Goal: Task Accomplishment & Management: Use online tool/utility

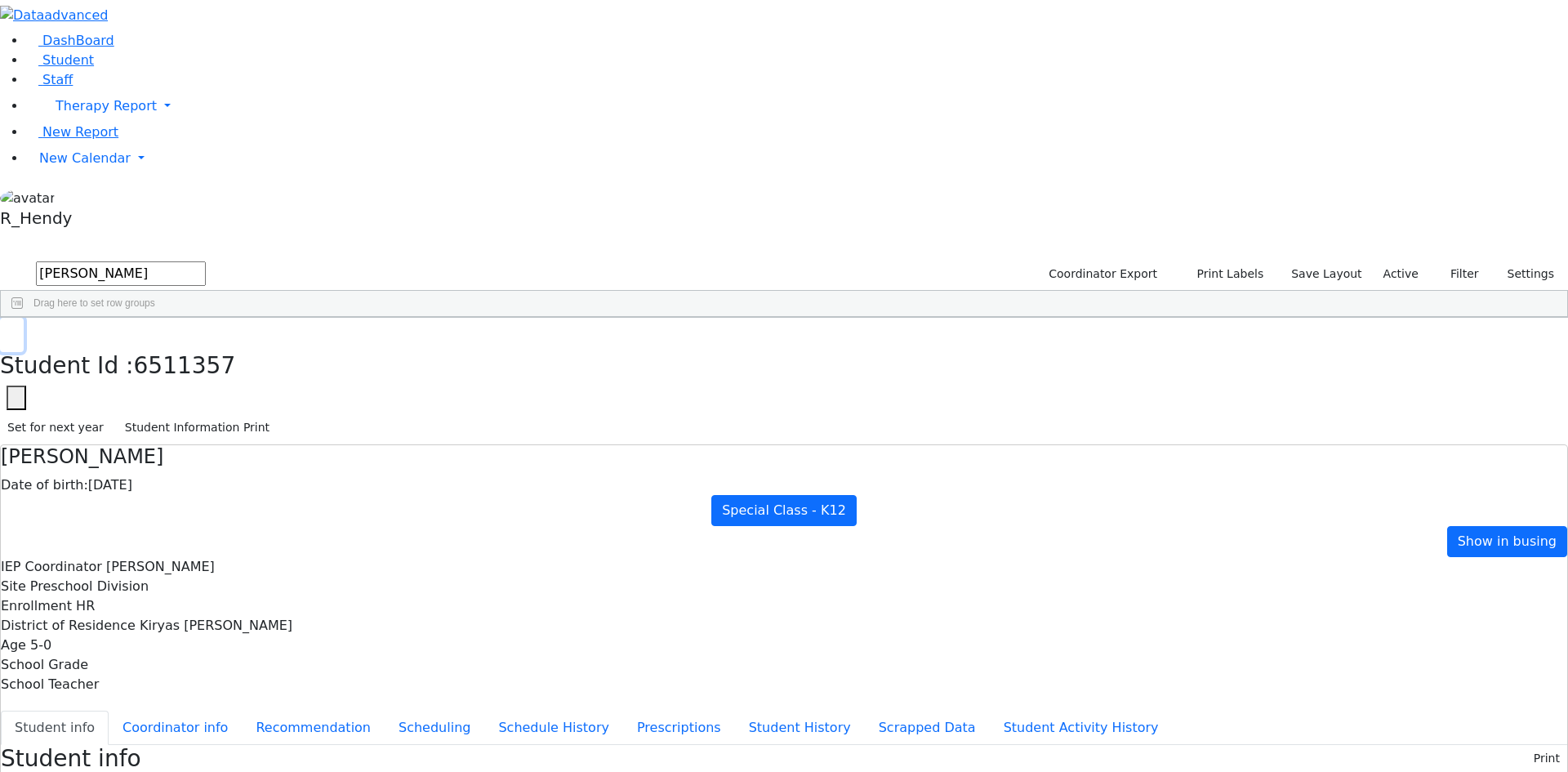
click at [24, 318] on button "button" at bounding box center [11, 334] width 24 height 34
click at [58, 165] on span "New Calendar" at bounding box center [85, 158] width 92 height 16
click at [112, 201] on div "Calendar" at bounding box center [130, 191] width 192 height 19
click at [119, 175] on link "New Calendar" at bounding box center [797, 158] width 1542 height 32
click at [116, 201] on div "Calendar" at bounding box center [130, 191] width 192 height 19
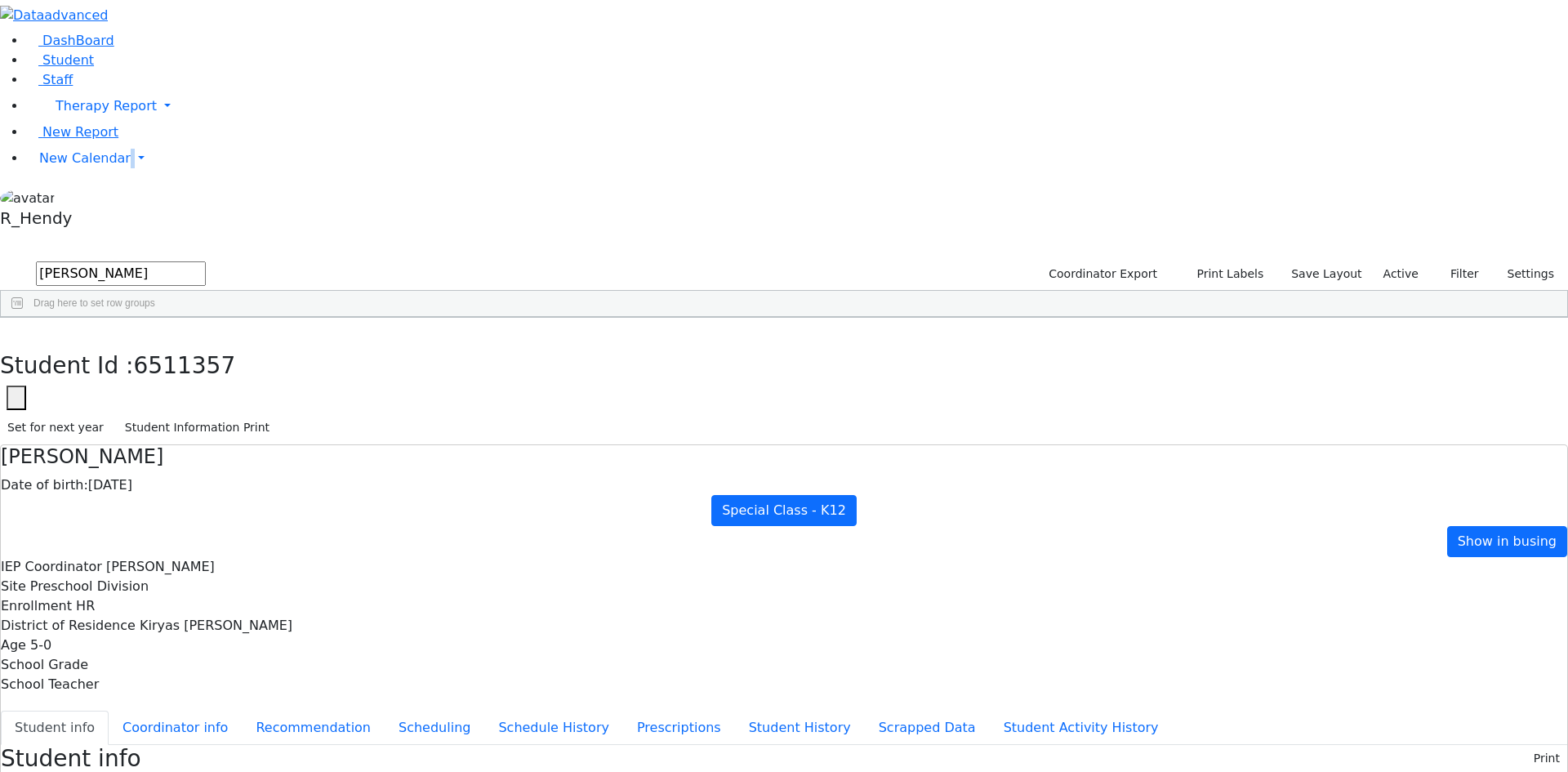
click at [116, 235] on aside "DashBoard Student Staff Therapy Report Student Old Calendar" at bounding box center [784, 117] width 1568 height 235
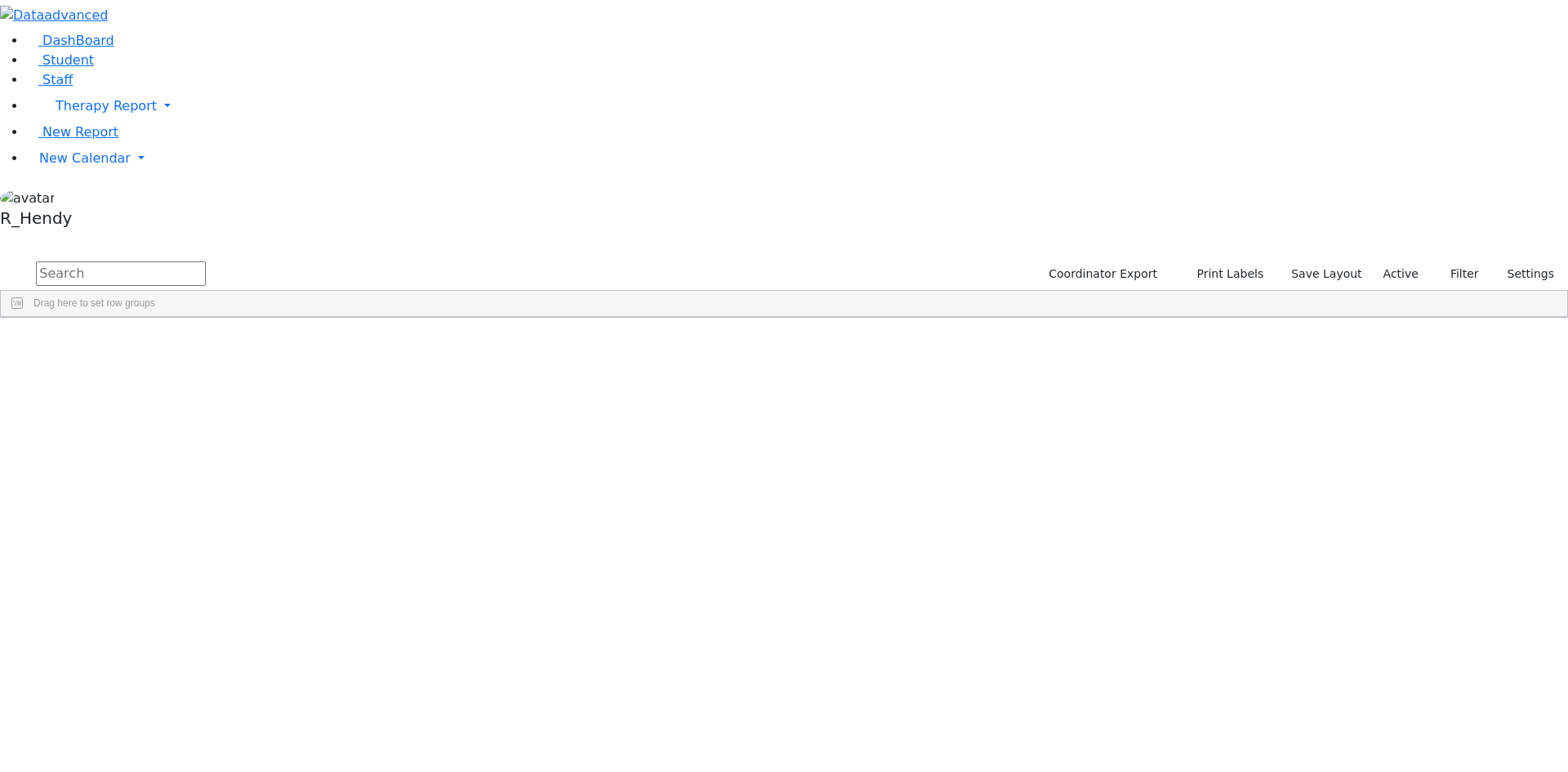
click at [206, 262] on input "text" at bounding box center [121, 274] width 170 height 25
type input "yisr"
click at [208, 412] on div "Friedman" at bounding box center [157, 424] width 103 height 23
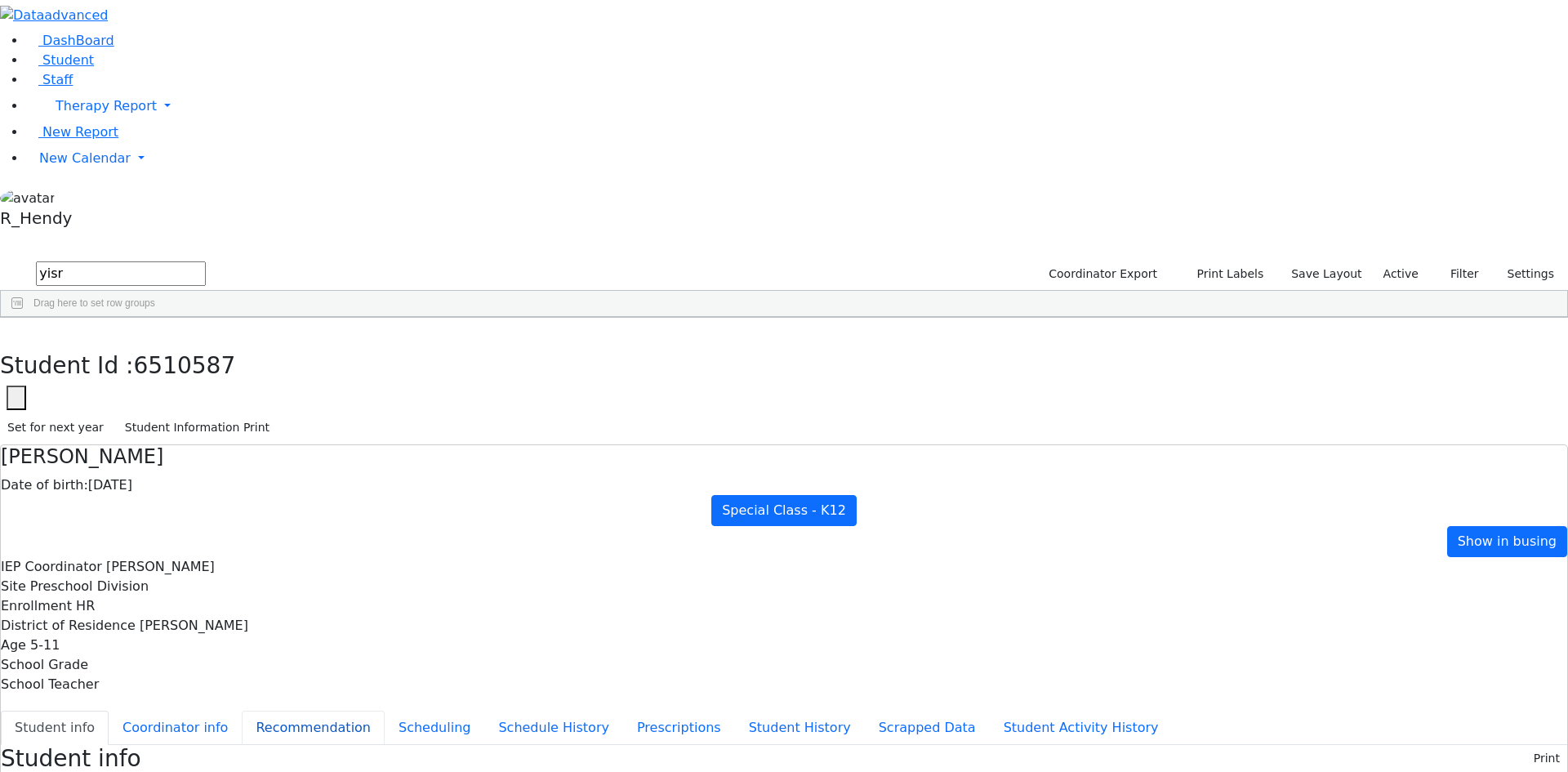
click at [385, 711] on button "Recommendation" at bounding box center [312, 727] width 143 height 34
checkbox input "true"
click at [387, 711] on button "Scheduling" at bounding box center [435, 727] width 100 height 34
click at [17, 330] on icon "button" at bounding box center [11, 334] width 9 height 10
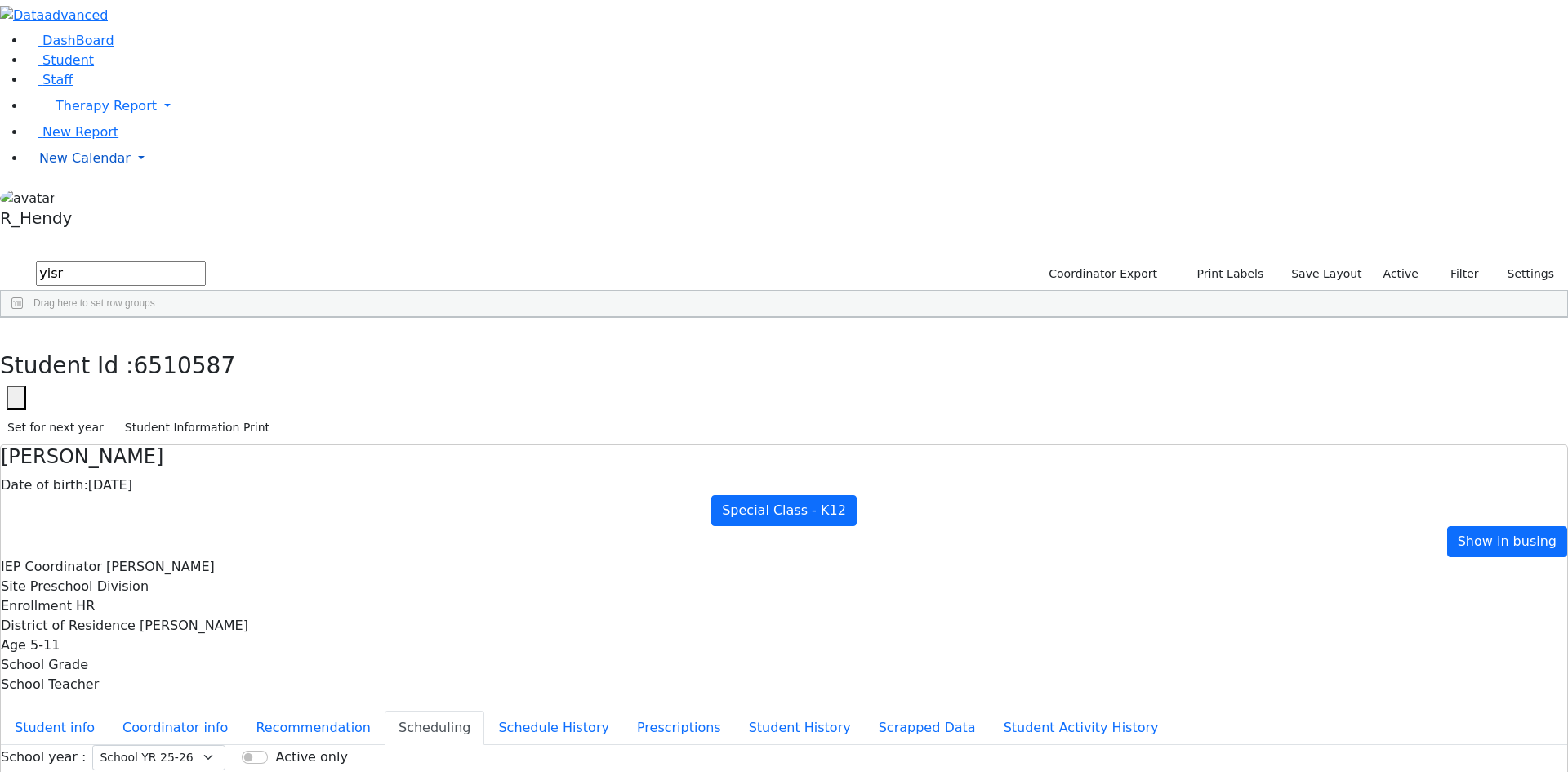
click at [58, 175] on link "New Calendar" at bounding box center [797, 158] width 1542 height 32
click at [94, 201] on link "Calendar" at bounding box center [64, 191] width 59 height 19
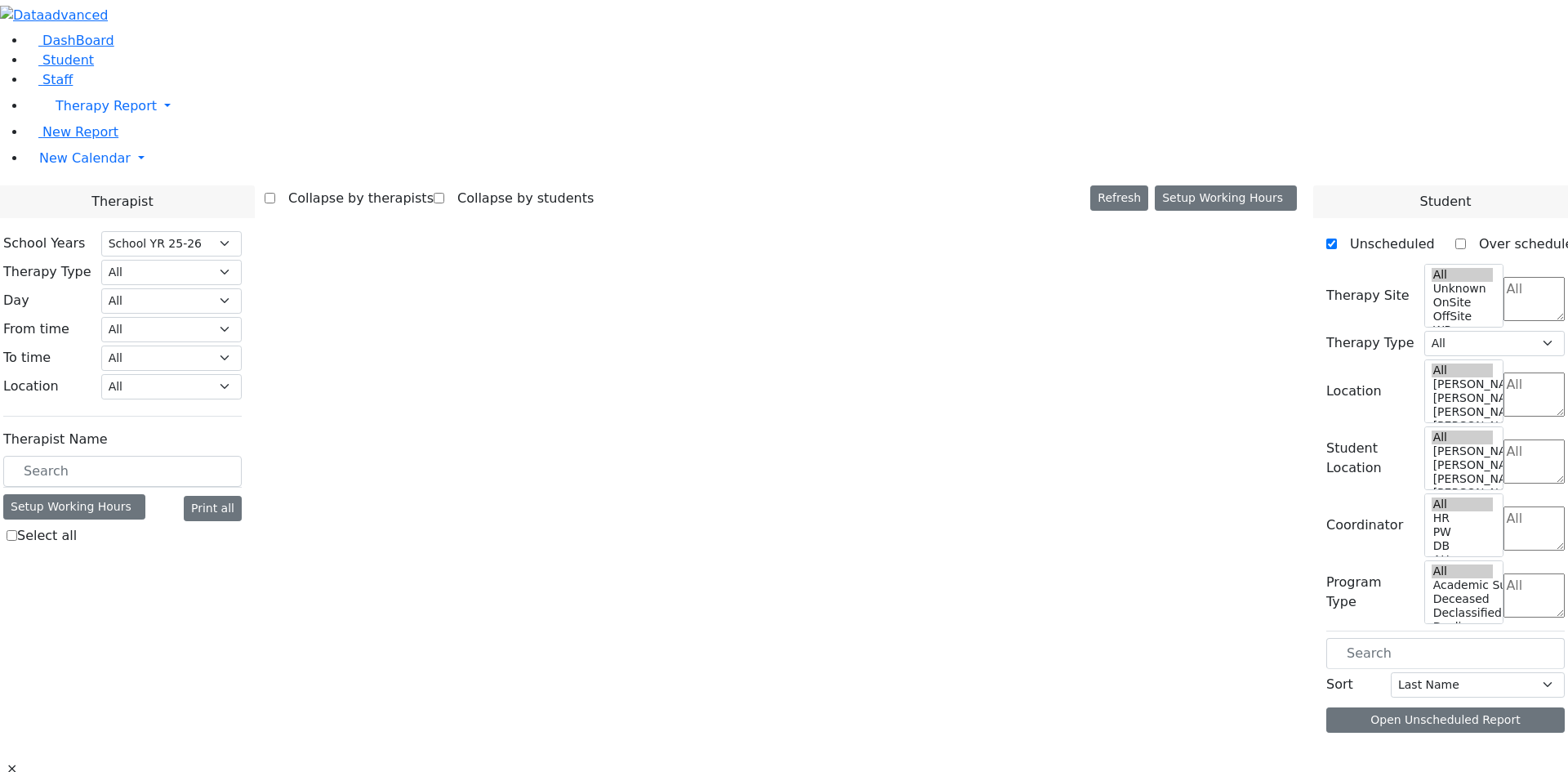
select select "212"
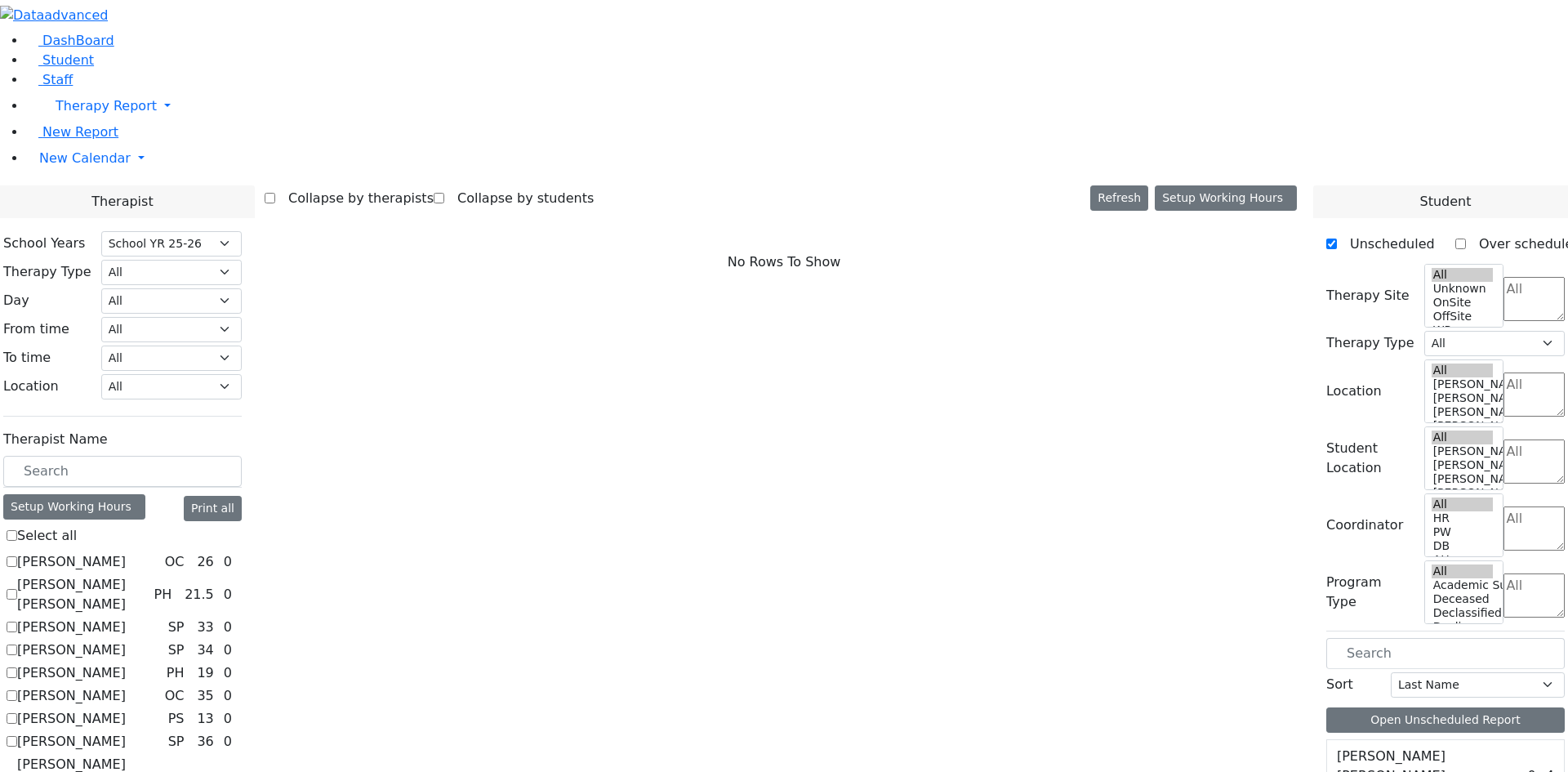
scroll to position [245, 0]
checkbox input "true"
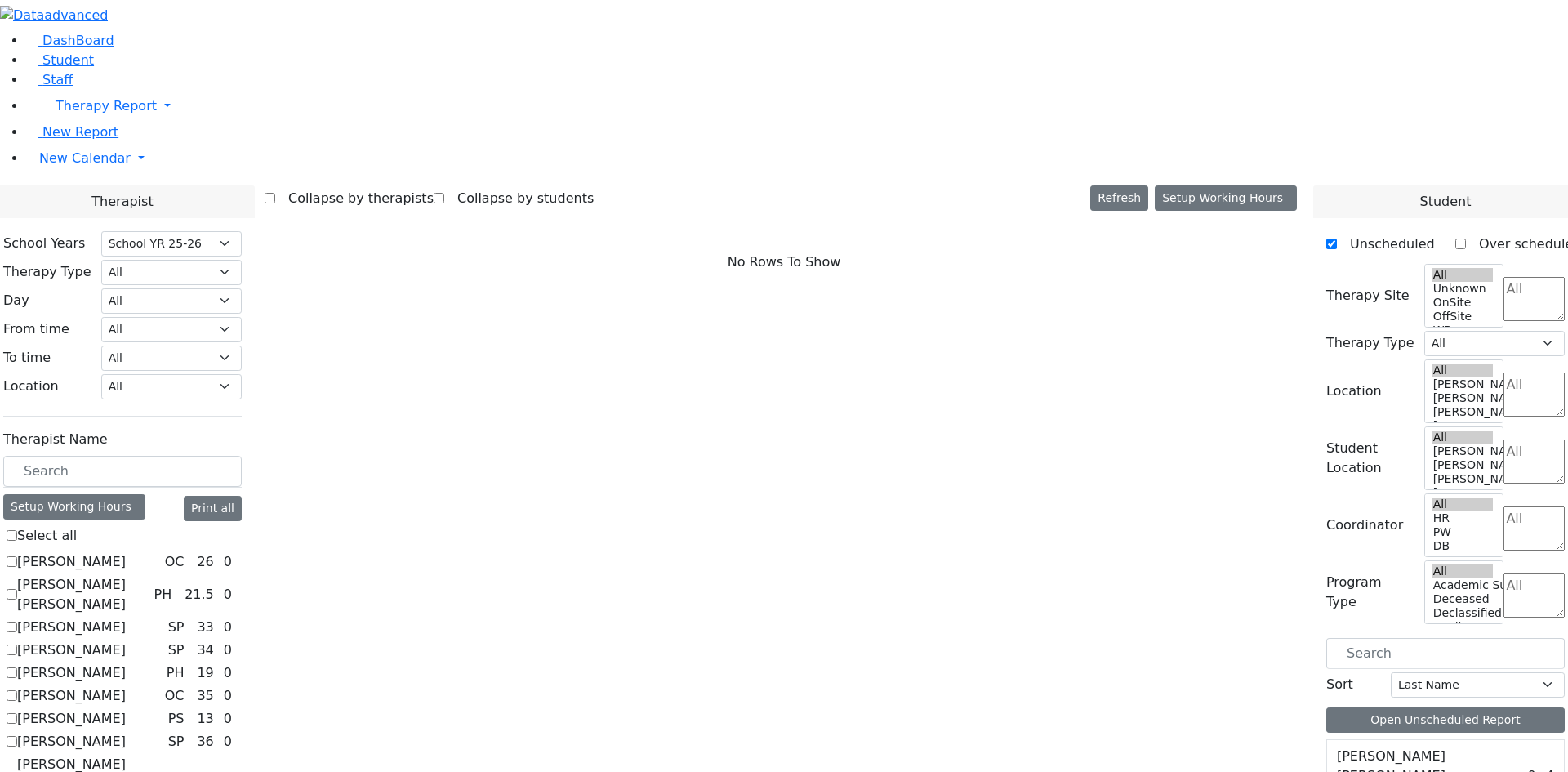
select select "1"
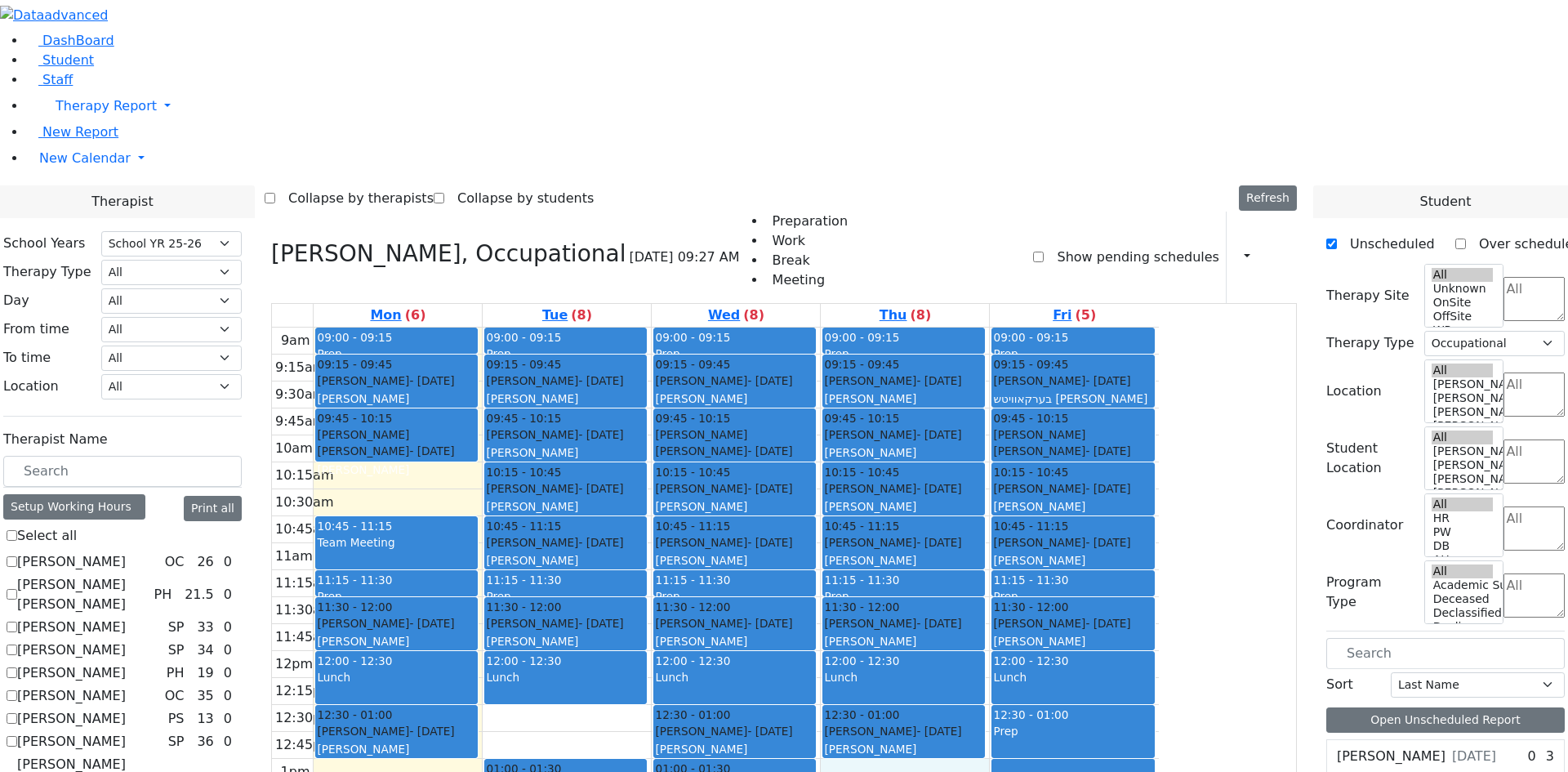
drag, startPoint x: 1027, startPoint y: 548, endPoint x: 1018, endPoint y: 567, distance: 21.0
click at [1018, 567] on div "9am 9:15am 9:30am 9:45am 10am 10:15am 10:30am 10:45am 11am 11:15am 11:30am 11:4…" at bounding box center [716, 650] width 887 height 647
click at [899, 598] on div "9am 9:15am 9:30am 9:45am 10am 10:15am 10:30am 10:45am 11am 11:15am 11:30am 11:4…" at bounding box center [716, 650] width 887 height 647
click at [886, 626] on div "9am 9:15am 9:30am 9:45am 10am 10:15am 10:30am 10:45am 11am 11:15am 11:30am 11:4…" at bounding box center [716, 650] width 887 height 647
click at [1032, 576] on div "9am 9:15am 9:30am 9:45am 10am 10:15am 10:30am 10:45am 11am 11:15am 11:30am 11:4…" at bounding box center [716, 650] width 887 height 647
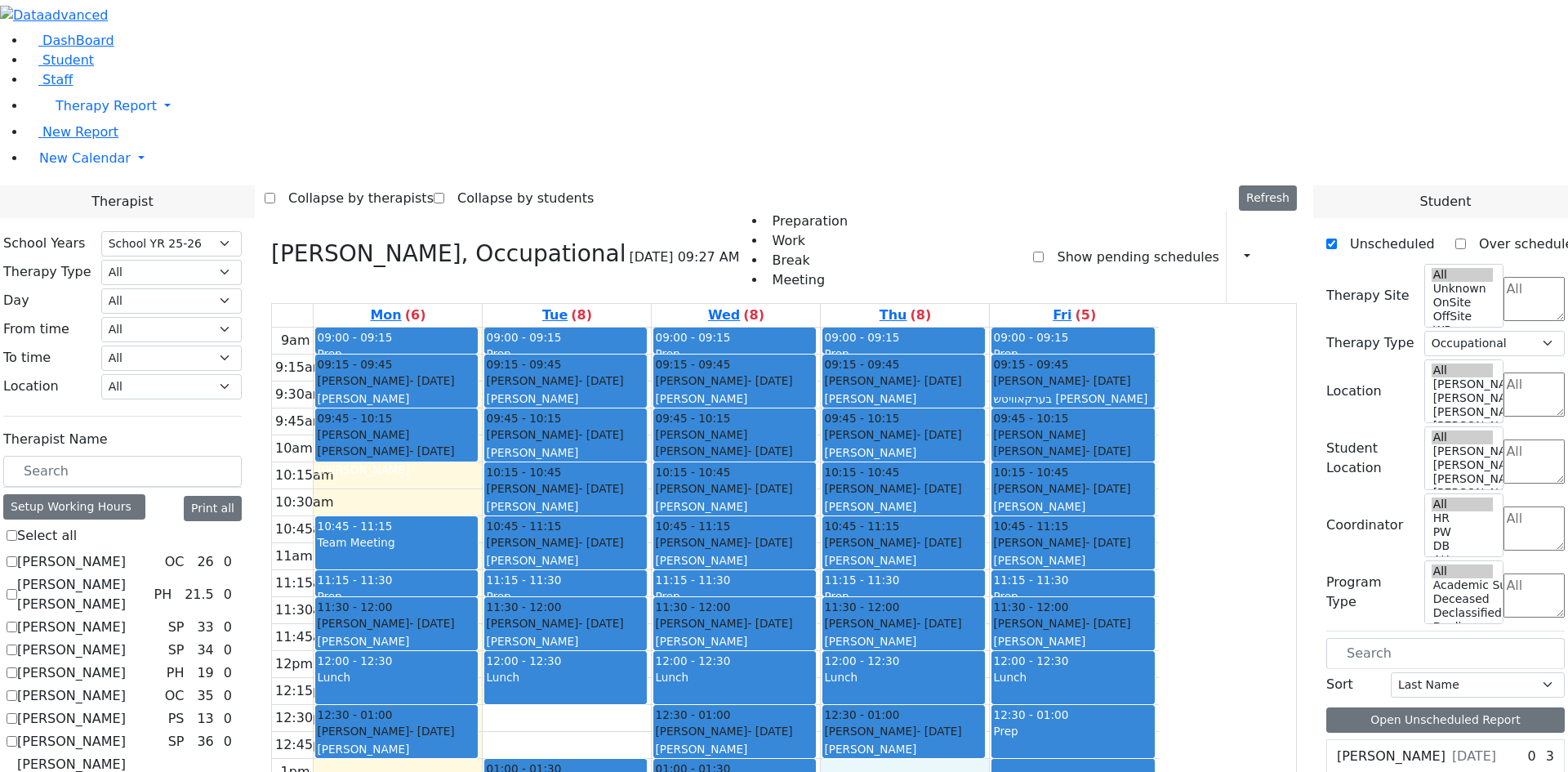
click at [1030, 551] on div "9am 9:15am 9:30am 9:45am 10am 10:15am 10:30am 10:45am 11am 11:15am 11:30am 11:4…" at bounding box center [716, 650] width 887 height 647
click at [581, 327] on div "9am 9:15am 9:30am 9:45am 10am 10:15am 10:30am 10:45am 11am 11:15am 11:30am 11:4…" at bounding box center [716, 650] width 887 height 647
drag, startPoint x: 554, startPoint y: 658, endPoint x: 552, endPoint y: 677, distance: 19.1
click at [552, 677] on div "9am 9:15am 9:30am 9:45am 10am 10:15am 10:30am 10:45am 11am 11:15am 11:30am 11:4…" at bounding box center [716, 650] width 887 height 647
drag, startPoint x: 873, startPoint y: 633, endPoint x: 872, endPoint y: 610, distance: 23.0
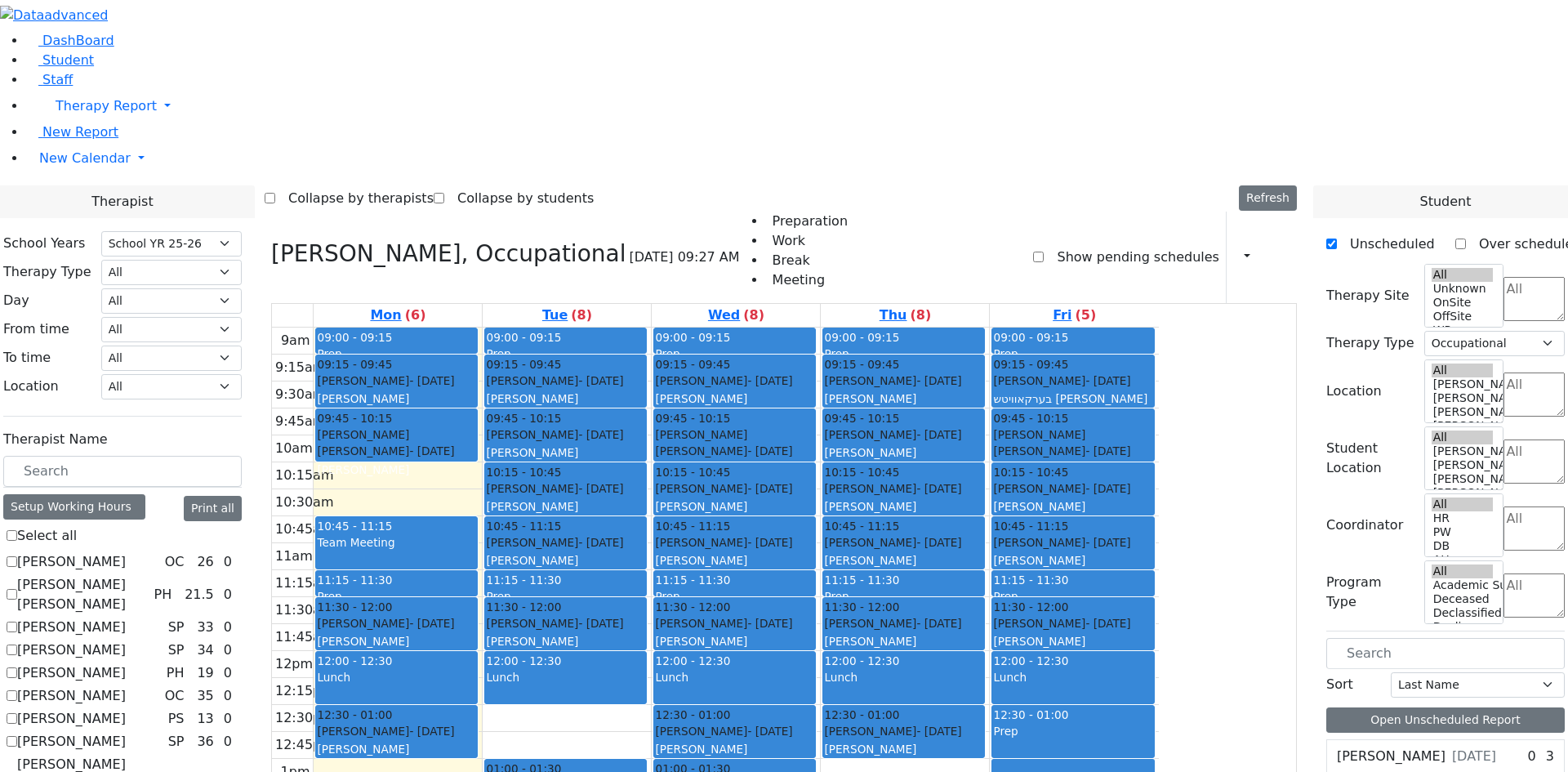
click at [872, 599] on div "9am 9:15am 9:30am 9:45am 10am 10:15am 10:30am 10:45am 11am 11:15am 11:30am 11:4…" at bounding box center [716, 650] width 887 height 647
drag, startPoint x: 1025, startPoint y: 542, endPoint x: 1013, endPoint y: 563, distance: 24.2
click at [1013, 563] on div "9am 9:15am 9:30am 9:45am 10am 10:15am 10:30am 10:45am 11am 11:15am 11:30am 11:4…" at bounding box center [716, 650] width 887 height 647
click at [551, 327] on div "9am 9:15am 9:30am 9:45am 10am 10:15am 10:30am 10:45am 11am 11:15am 11:30am 11:4…" at bounding box center [716, 650] width 887 height 647
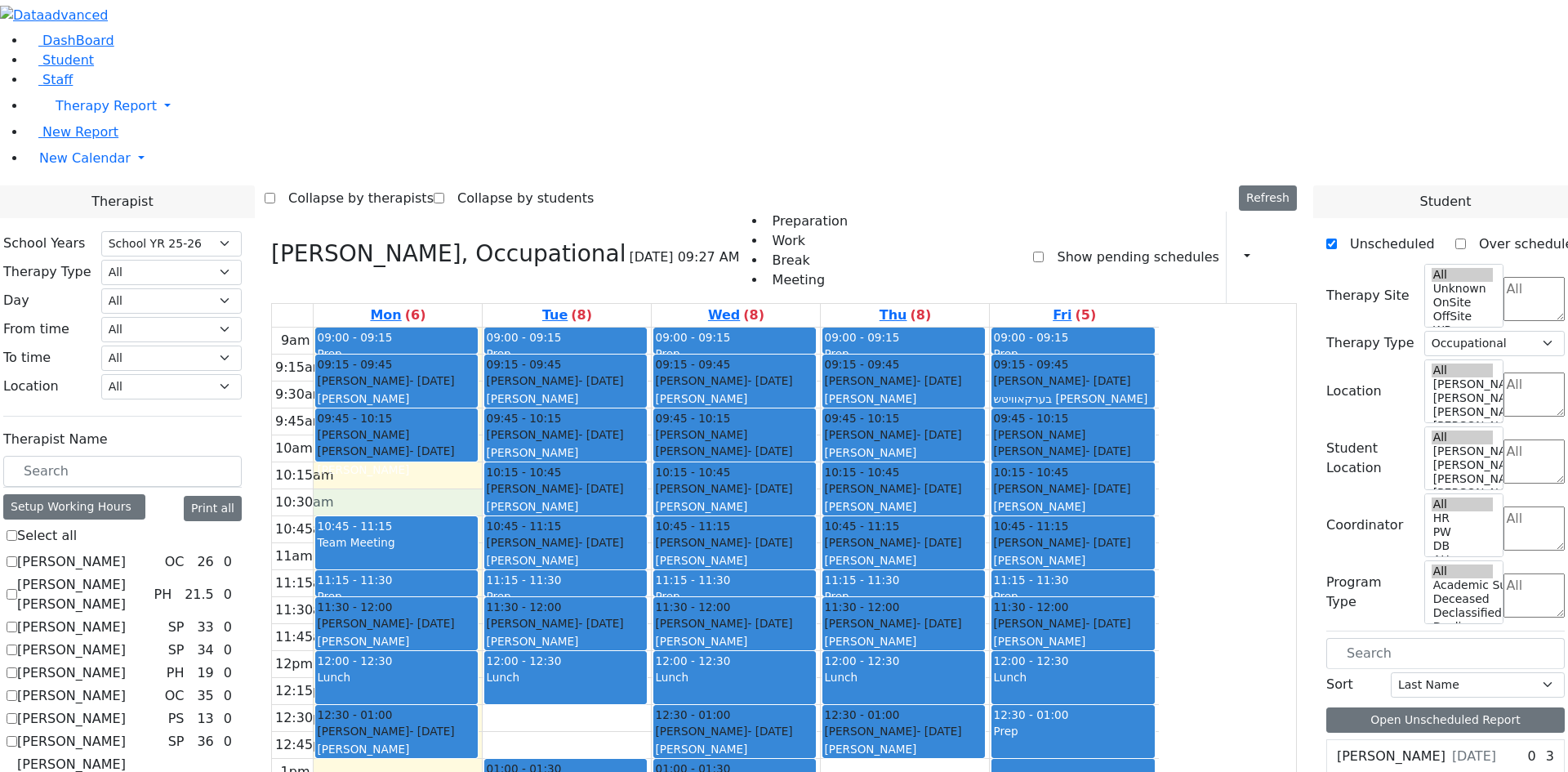
checkbox input "true"
select select
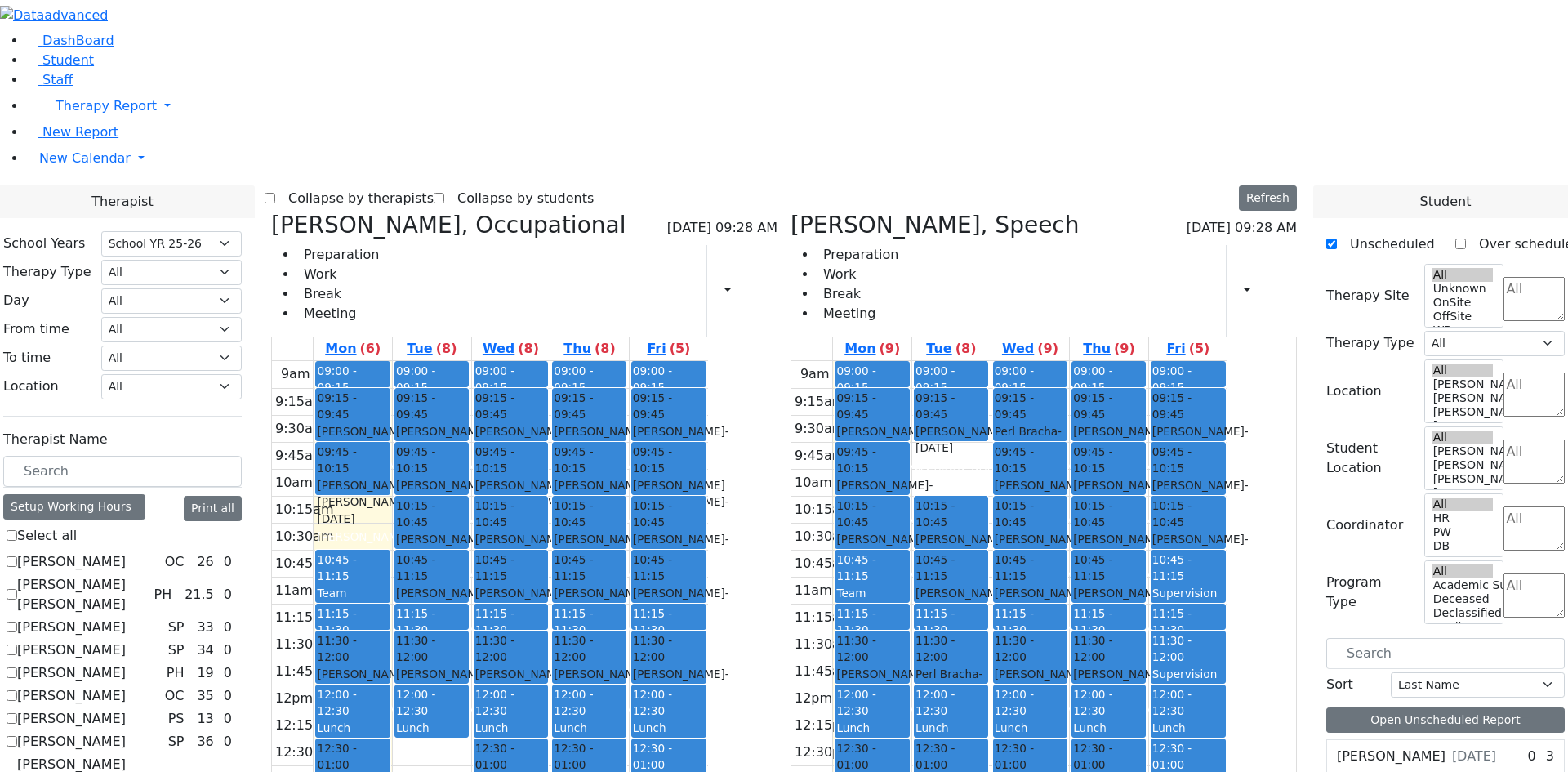
click at [503, 677] on div "9am 9:15am 9:30am 9:45am 10am 10:15am 10:30am 10:45am 11am 11:15am 11:30am 11:4…" at bounding box center [490, 684] width 436 height 647
checkbox input "true"
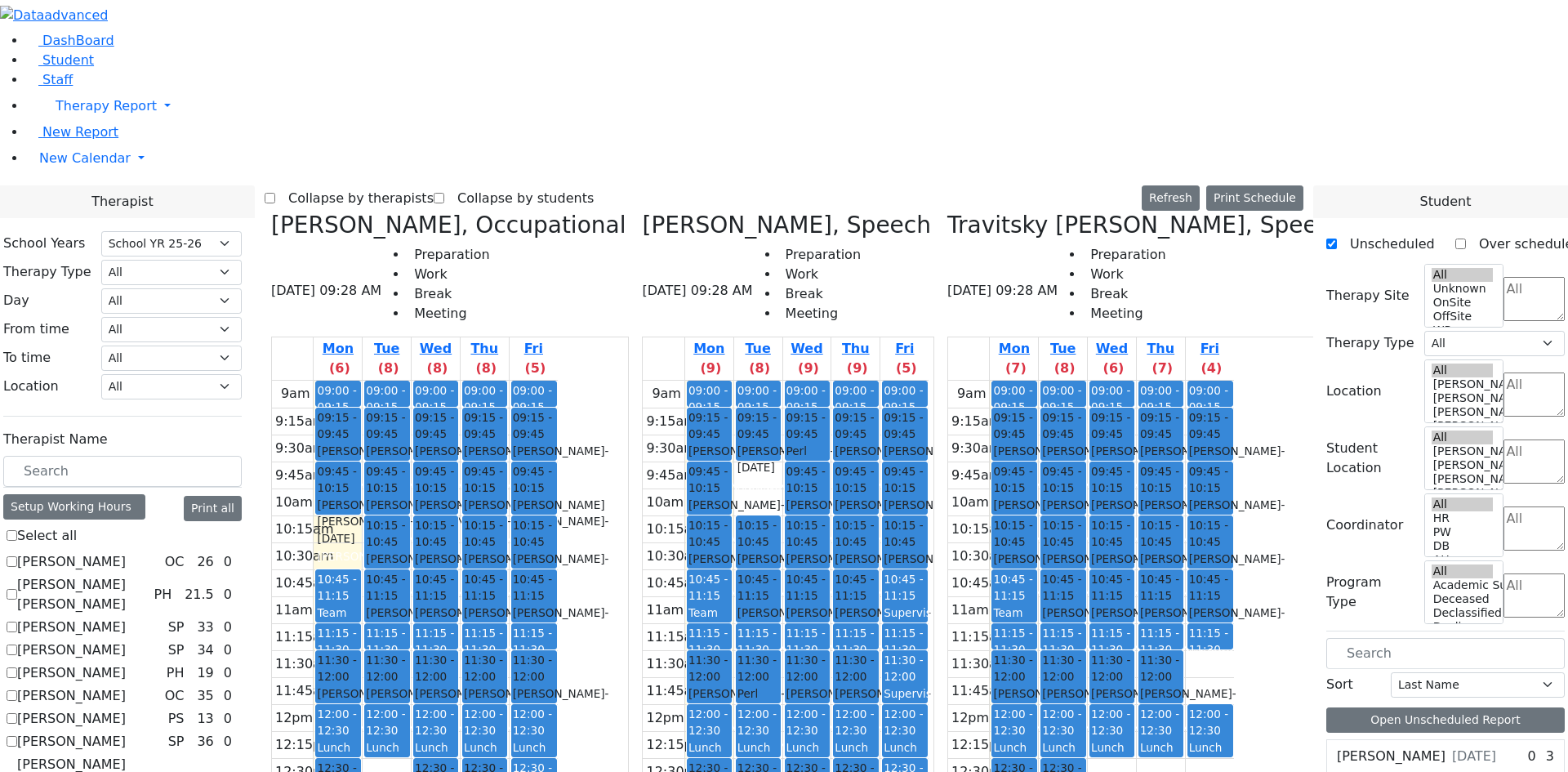
click at [1082, 601] on div "9am 9:15am 9:30am 9:45am 10am 10:15am 10:30am 10:45am 11am 11:15am 11:30am 11:4…" at bounding box center [1091, 704] width 286 height 647
drag, startPoint x: 478, startPoint y: 550, endPoint x: 492, endPoint y: 547, distance: 14.3
click at [492, 546] on div "9am 9:15am 9:30am 9:45am 10am 10:15am 10:30am 10:45am 11am 11:15am 11:30am 11:4…" at bounding box center [415, 704] width 286 height 647
click at [499, 647] on div "9am 9:15am 9:30am 9:45am 10am 10:15am 10:30am 10:45am 11am 11:15am 11:30am 11:4…" at bounding box center [415, 704] width 286 height 647
click at [489, 675] on div "9am 9:15am 9:30am 9:45am 10am 10:15am 10:30am 10:45am 11am 11:15am 11:30am 11:4…" at bounding box center [415, 704] width 286 height 647
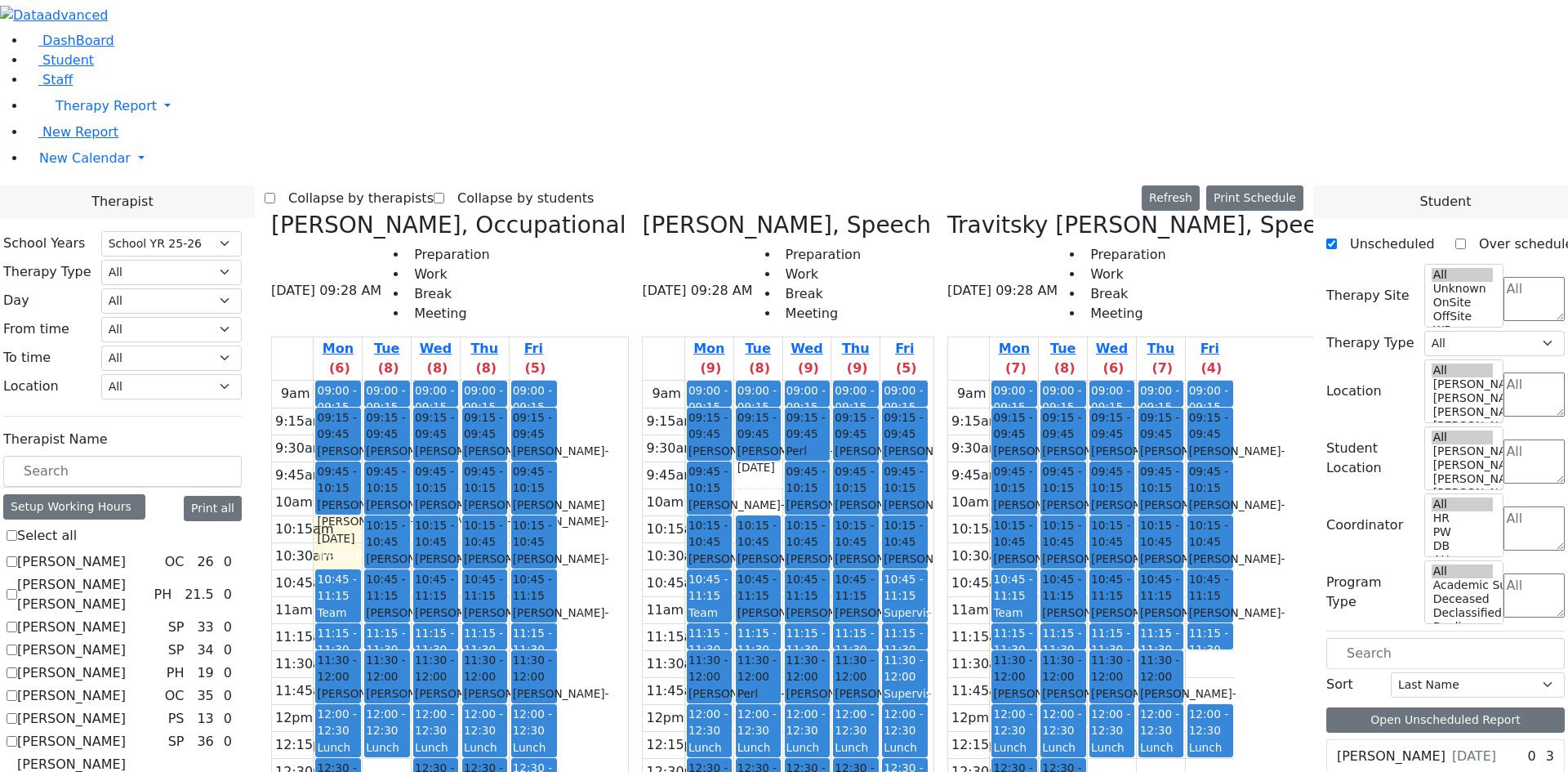
click at [1096, 652] on div "9am 9:15am 9:30am 9:45am 10am 10:15am 10:30am 10:45am 11am 11:15am 11:30am 11:4…" at bounding box center [1091, 704] width 286 height 647
click at [1089, 668] on div "9am 9:15am 9:30am 9:45am 10am 10:15am 10:30am 10:45am 11am 11:15am 11:30am 11:4…" at bounding box center [1091, 704] width 286 height 647
drag, startPoint x: 1091, startPoint y: 679, endPoint x: 1097, endPoint y: 647, distance: 32.6
click at [1097, 647] on div "9am 9:15am 9:30am 9:45am 10am 10:15am 10:30am 10:45am 11am 11:15am 11:30am 11:4…" at bounding box center [1091, 704] width 286 height 647
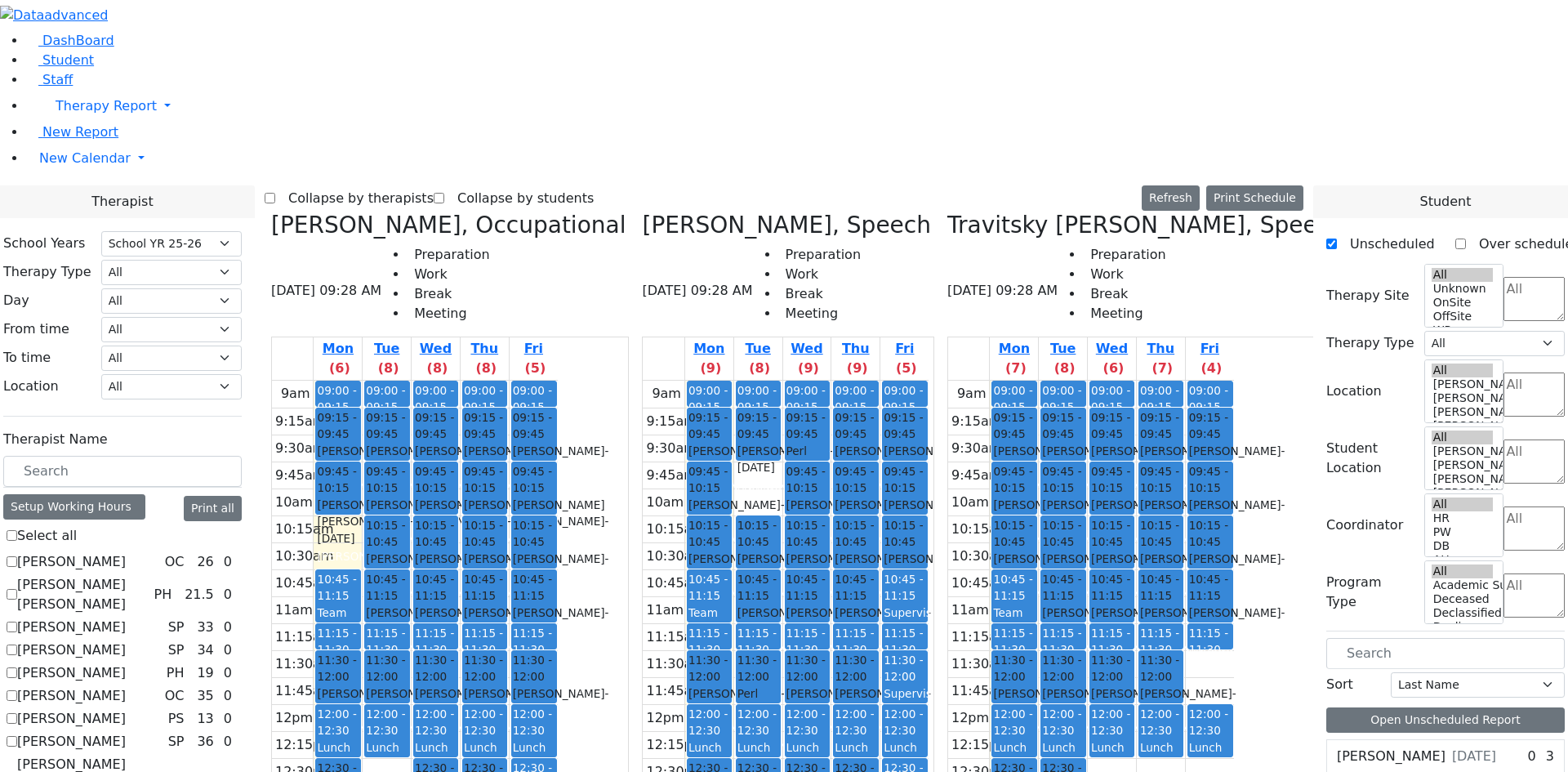
drag, startPoint x: 1091, startPoint y: 583, endPoint x: 1092, endPoint y: 605, distance: 22.0
click at [1092, 612] on div "9am 9:15am 9:30am 9:45am 10am 10:15am 10:30am 10:45am 11am 11:15am 11:30am 11:4…" at bounding box center [1091, 704] width 286 height 647
drag, startPoint x: 1088, startPoint y: 648, endPoint x: 1085, endPoint y: 657, distance: 9.5
click at [1082, 663] on div "9am 9:15am 9:30am 9:45am 10am 10:15am 10:30am 10:45am 11am 11:15am 11:30am 11:4…" at bounding box center [1091, 704] width 286 height 647
click at [1097, 670] on div "9am 9:15am 9:30am 9:45am 10am 10:15am 10:30am 10:45am 11am 11:15am 11:30am 11:4…" at bounding box center [1091, 704] width 286 height 647
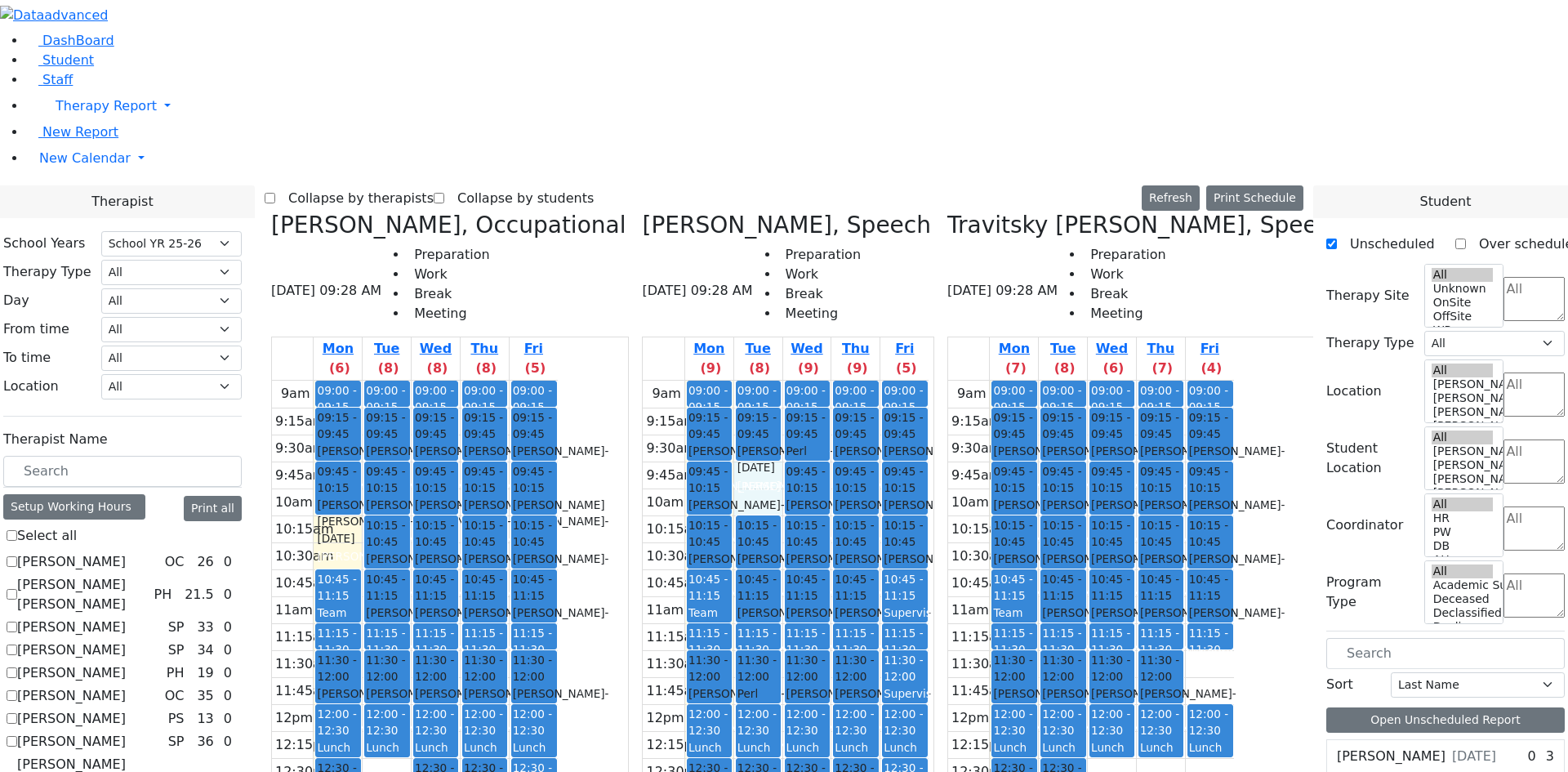
drag, startPoint x: 832, startPoint y: 192, endPoint x: 839, endPoint y: 200, distance: 10.6
click at [846, 381] on div "9am 9:15am 9:30am 9:45am 10am 10:15am 10:30am 10:45am 11am 11:15am 11:30am 11:4…" at bounding box center [786, 704] width 286 height 647
click at [1102, 607] on div "9am 9:15am 9:30am 9:45am 10am 10:15am 10:30am 10:45am 11am 11:15am 11:30am 11:4…" at bounding box center [1091, 704] width 286 height 647
drag, startPoint x: 1165, startPoint y: 604, endPoint x: 1162, endPoint y: 595, distance: 9.5
click at [1162, 595] on div "9am 9:15am 9:30am 9:45am 10am 10:15am 10:30am 10:45am 11am 11:15am 11:30am 11:4…" at bounding box center [1091, 704] width 286 height 647
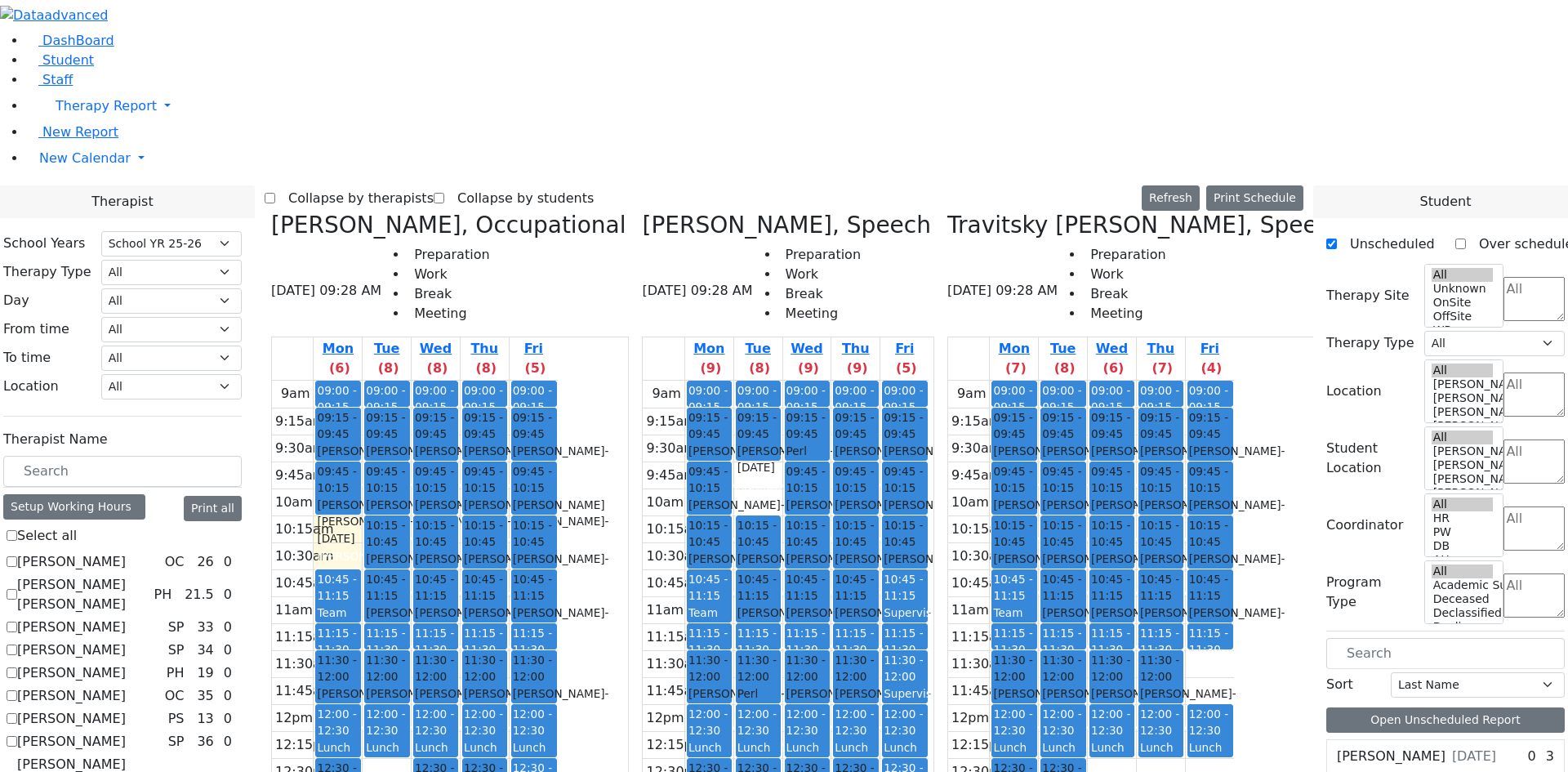
click at [1104, 608] on div "9am 9:15am 9:30am 9:45am 10am 10:15am 10:30am 10:45am 11am 11:15am 11:30am 11:4…" at bounding box center [1091, 704] width 286 height 647
drag, startPoint x: 1098, startPoint y: 639, endPoint x: 1098, endPoint y: 657, distance: 18.0
click at [1096, 664] on div "9am 9:15am 9:30am 9:45am 10am 10:15am 10:30am 10:45am 11am 11:15am 11:30am 11:4…" at bounding box center [1091, 704] width 286 height 647
